Goal: Navigation & Orientation: Find specific page/section

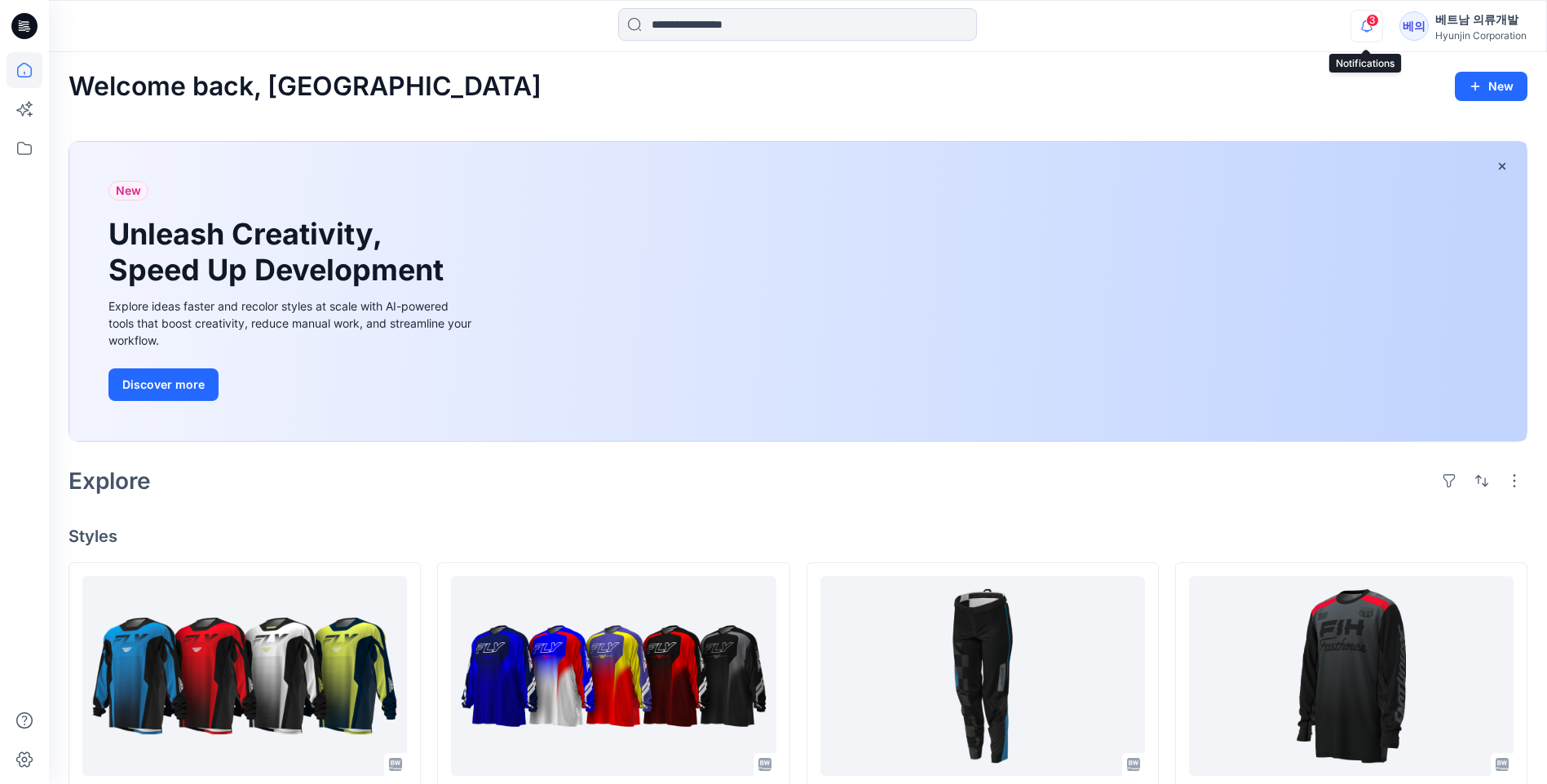
click at [781, 33] on icon "button" at bounding box center [1367, 26] width 31 height 33
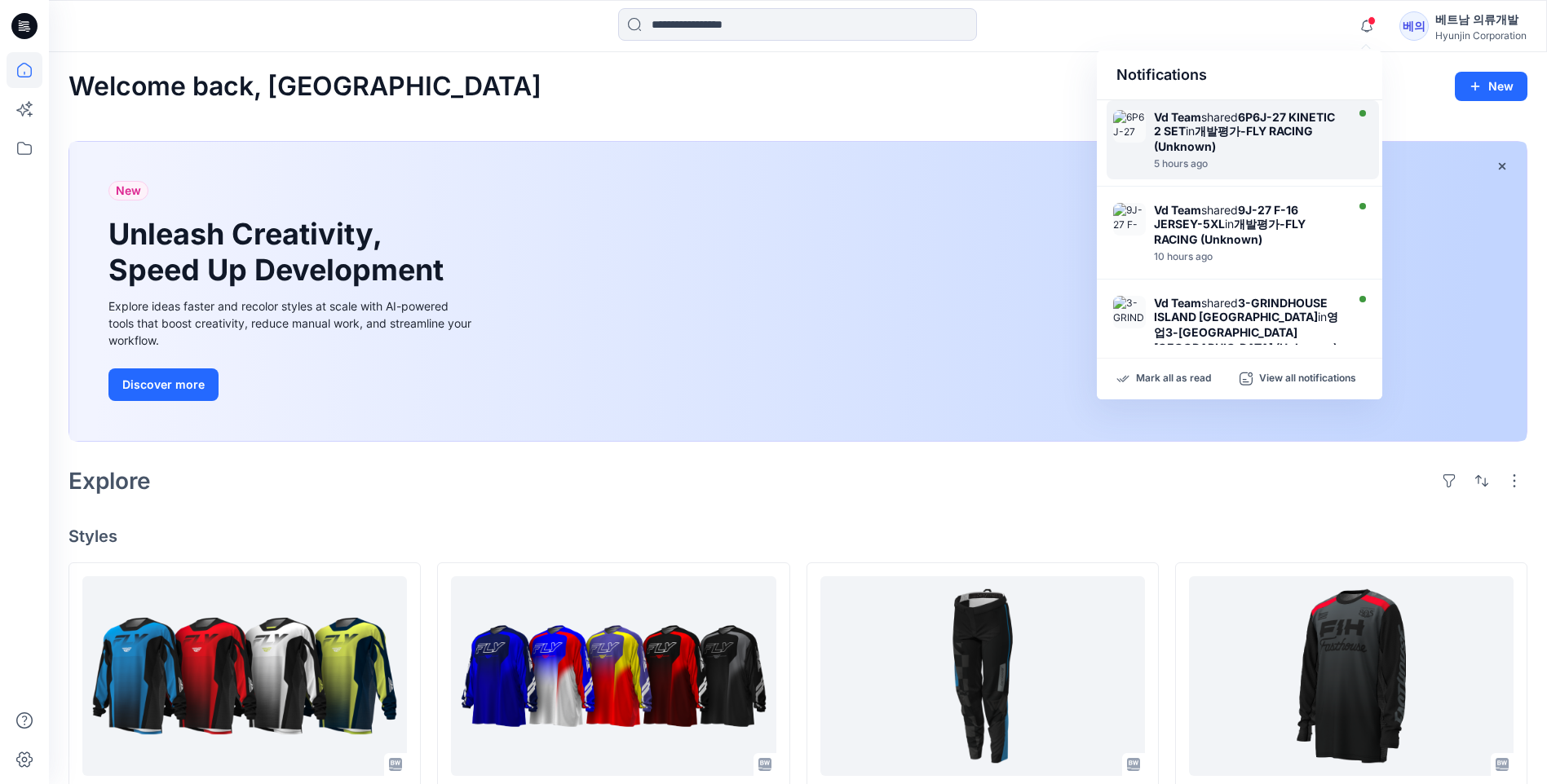
click at [781, 133] on strong "개발평가-FLY RACING (Unknown)" at bounding box center [1233, 138] width 159 height 29
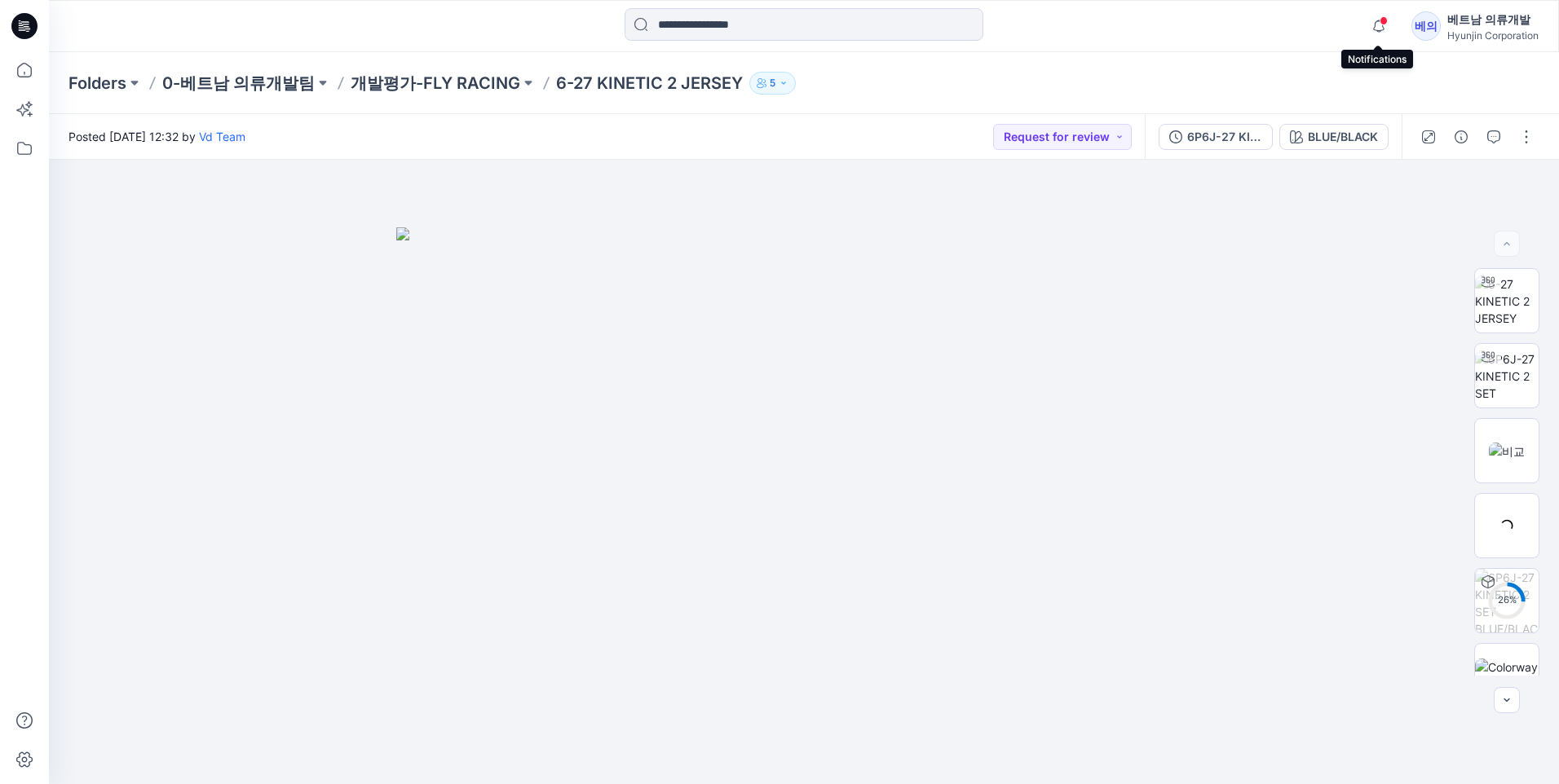
click at [780, 23] on span at bounding box center [1383, 20] width 9 height 9
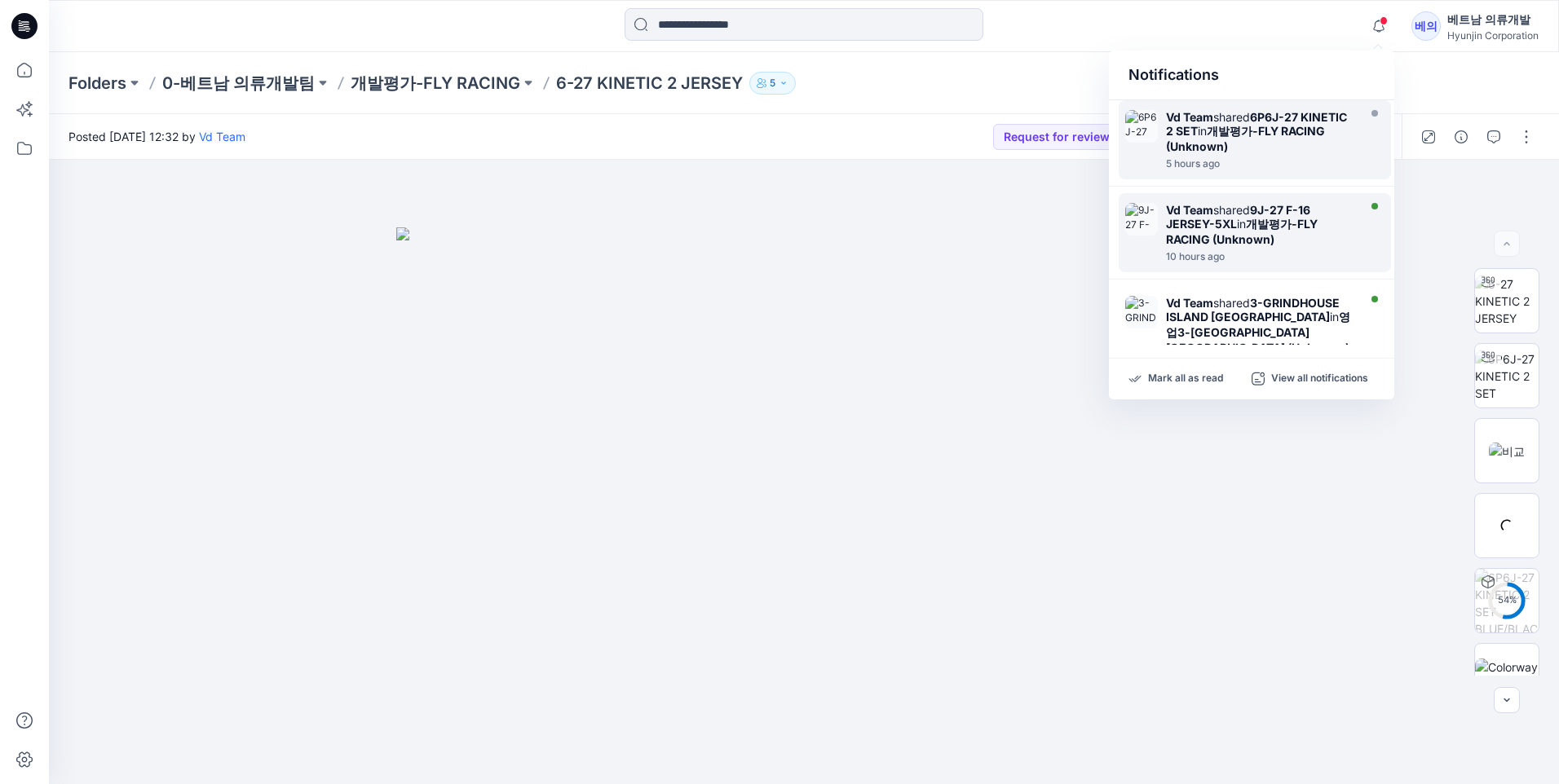
click at [780, 230] on div "Vd Team shared 9J-27 F-16 JERSEY-5XL in 개발평가-FLY RACING (Unknown)" at bounding box center [1259, 225] width 187 height 43
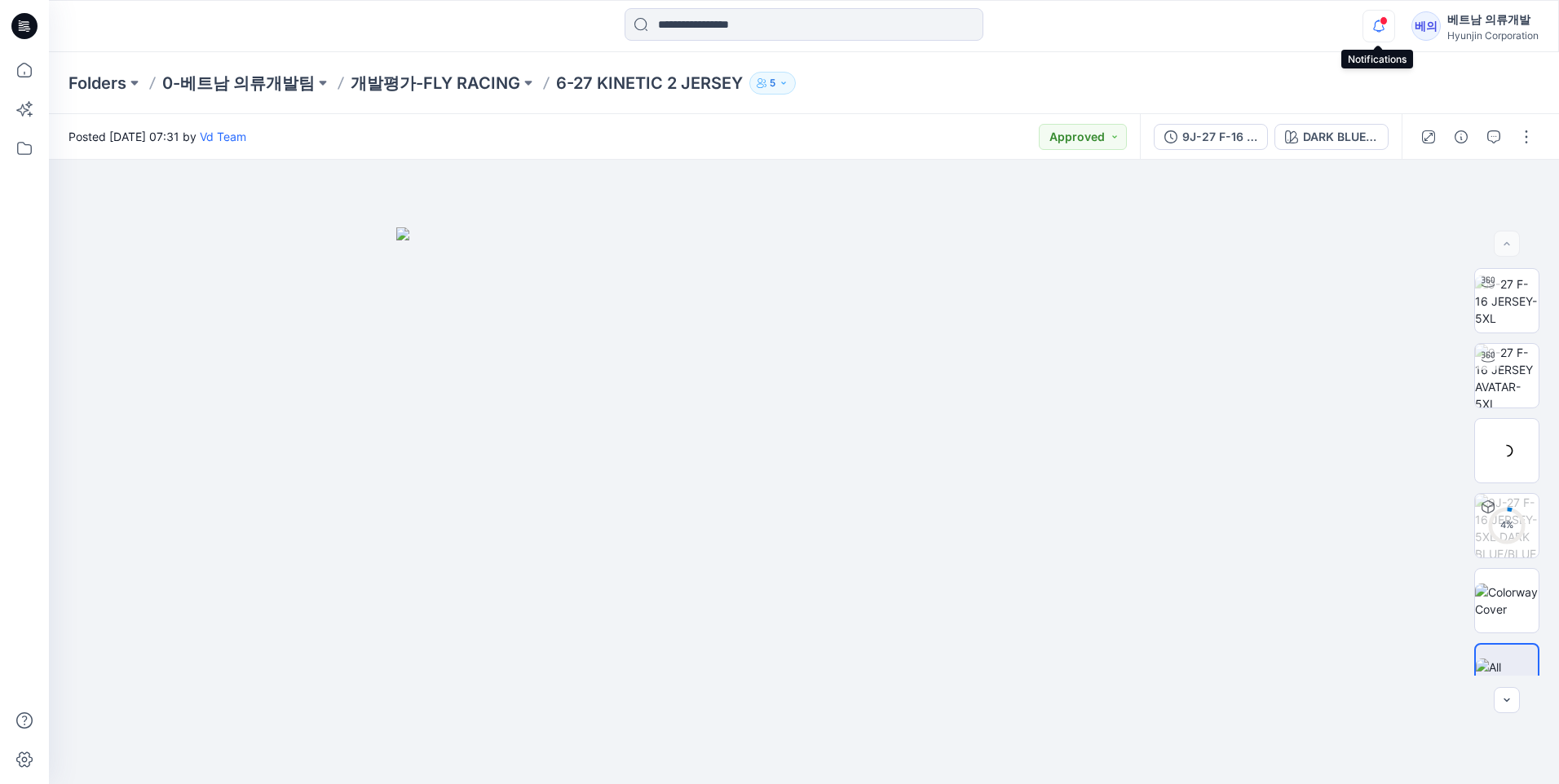
click at [780, 32] on icon "button" at bounding box center [1379, 31] width 5 height 3
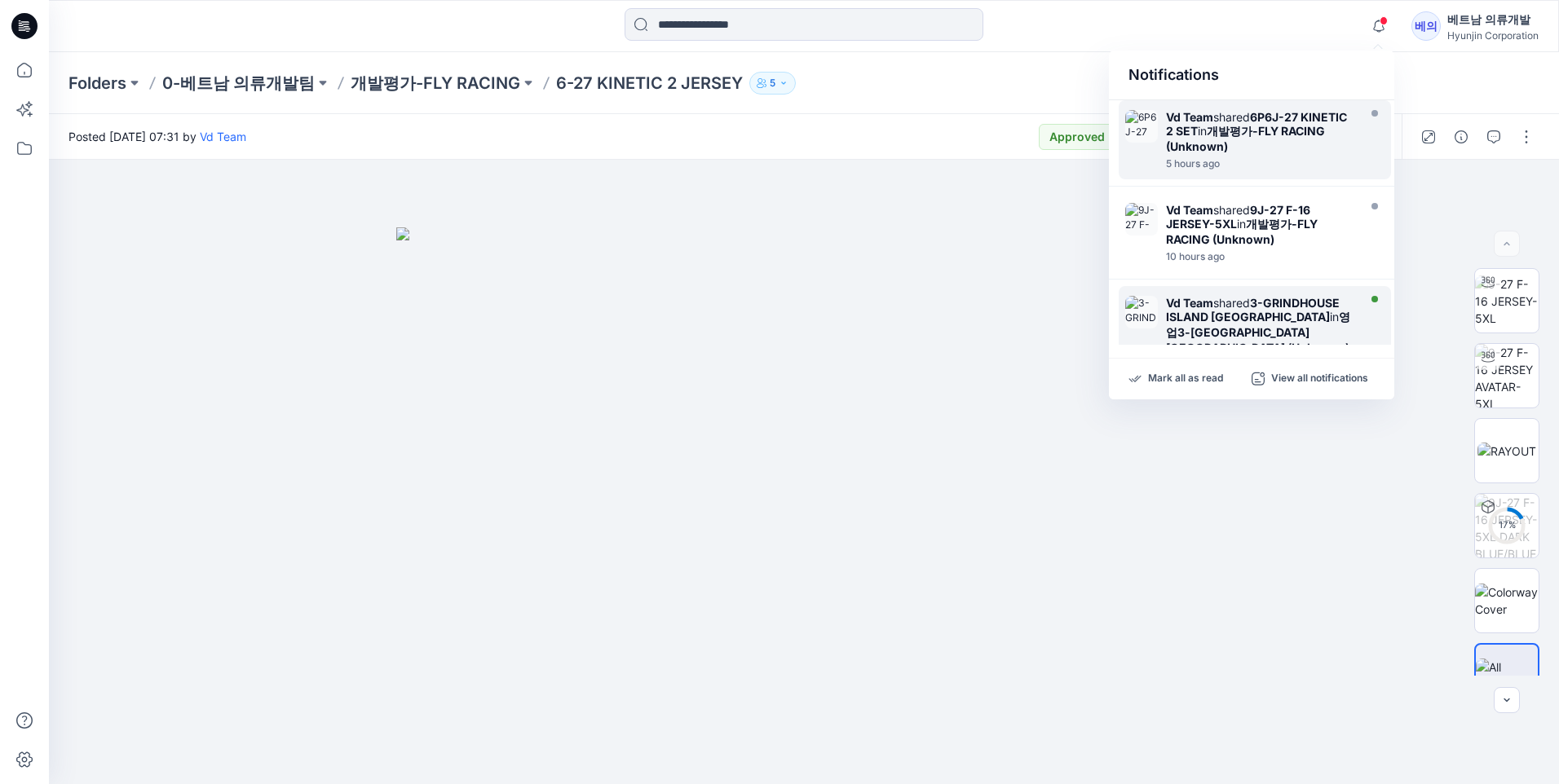
click at [780, 316] on strong "3-GRINDHOUSE ISLAND [GEOGRAPHIC_DATA]" at bounding box center [1253, 309] width 174 height 27
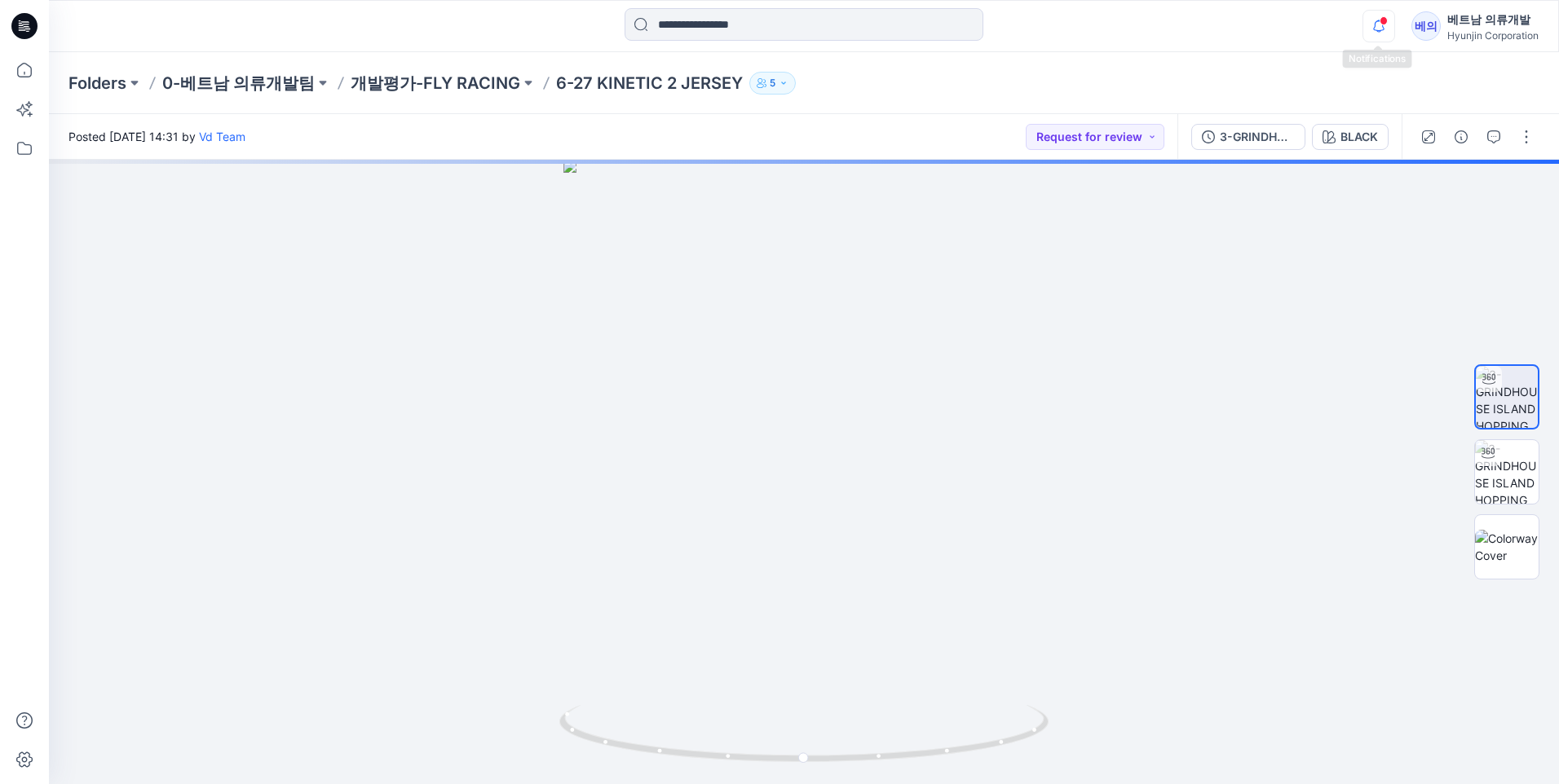
click at [780, 28] on icon "button" at bounding box center [1379, 26] width 31 height 33
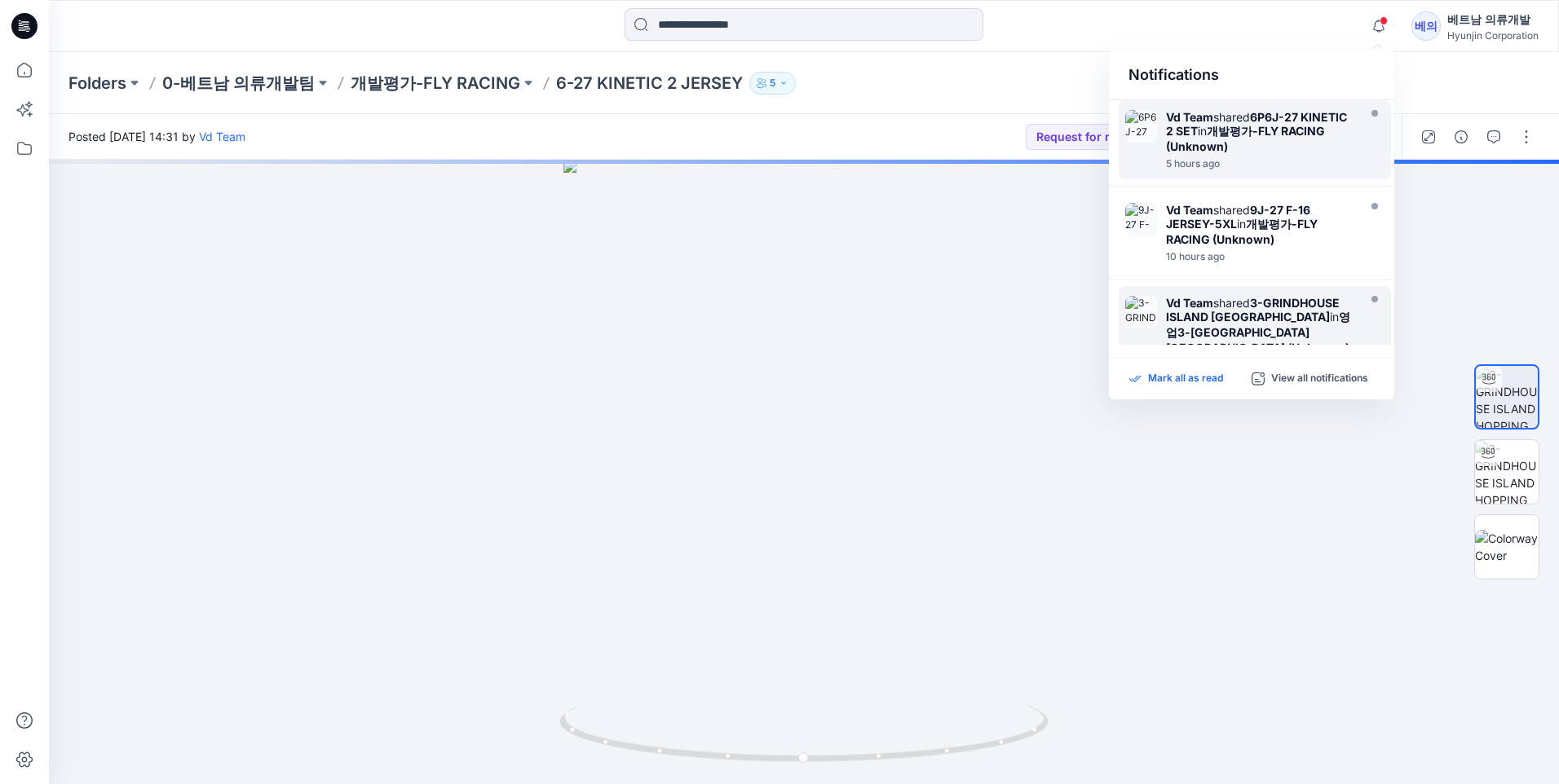
click at [780, 376] on p "Mark all as read" at bounding box center [1185, 380] width 75 height 15
click at [780, 20] on icon "button" at bounding box center [1379, 26] width 31 height 33
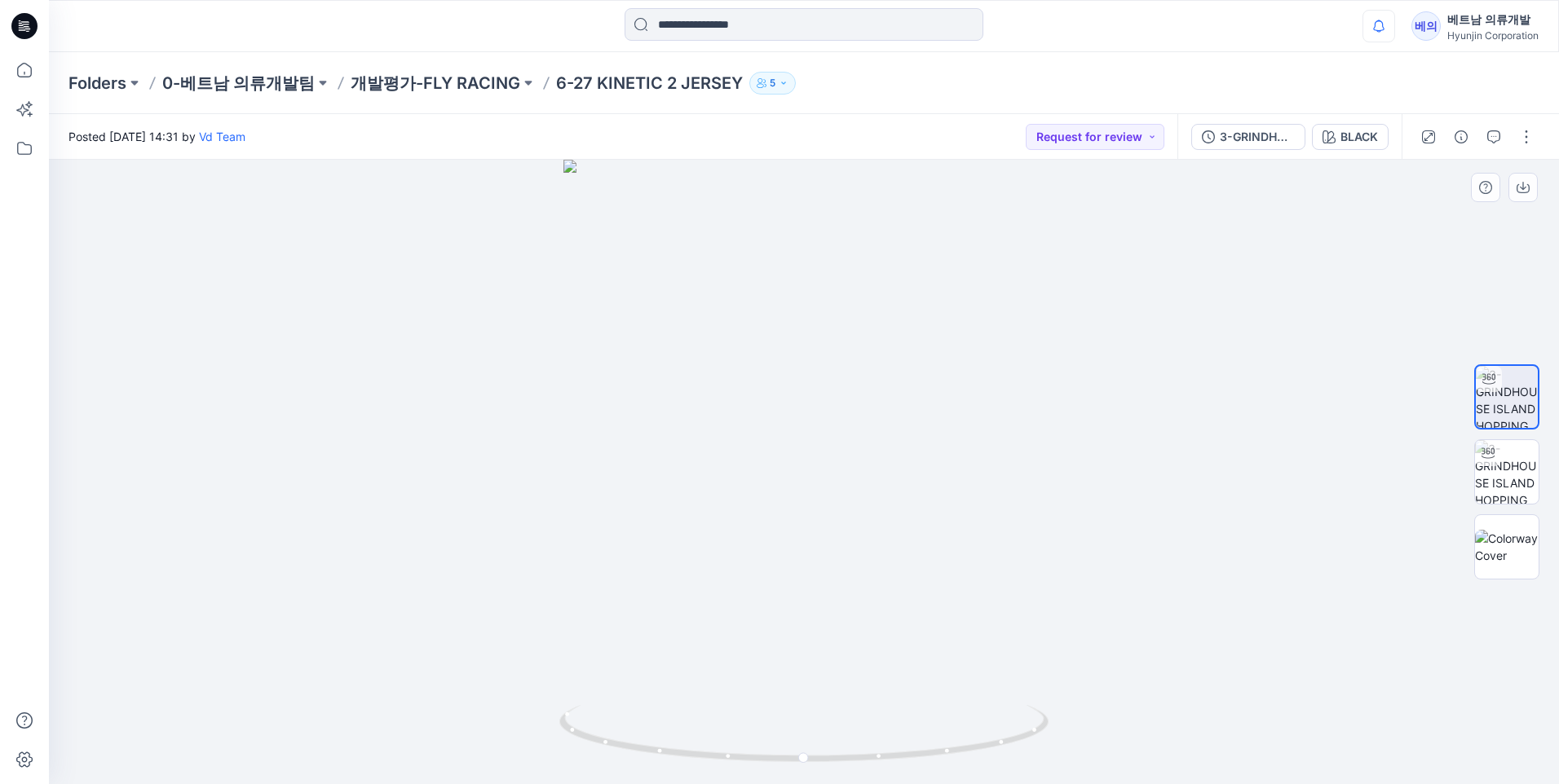
drag, startPoint x: 890, startPoint y: 659, endPoint x: 695, endPoint y: 778, distance: 228.4
click at [780, 494] on div at bounding box center [804, 471] width 1510 height 624
drag, startPoint x: 814, startPoint y: 382, endPoint x: 958, endPoint y: 432, distance: 152.4
click at [780, 432] on div at bounding box center [804, 471] width 1510 height 624
